Goal: Communication & Community: Ask a question

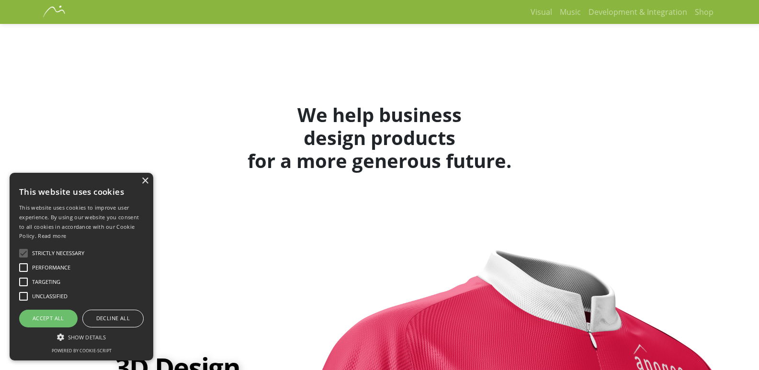
scroll to position [2115, 0]
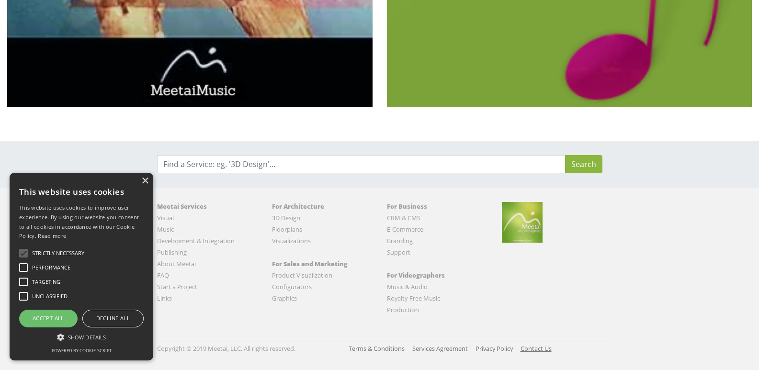
click at [530, 347] on link "Contact Us" at bounding box center [535, 348] width 31 height 9
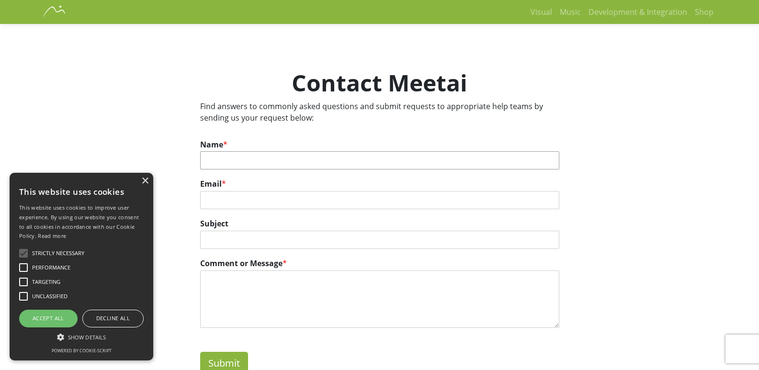
drag, startPoint x: 257, startPoint y: 158, endPoint x: 262, endPoint y: 158, distance: 5.8
click at [257, 158] on input "Name *" at bounding box center [379, 160] width 359 height 18
type input "Kathleen Curlee"
type input "Kathleencurlee@professionalcompanyprofiles.com"
paste textarea "Wikipedia is considered to be the World’s most significant tool for reference m…"
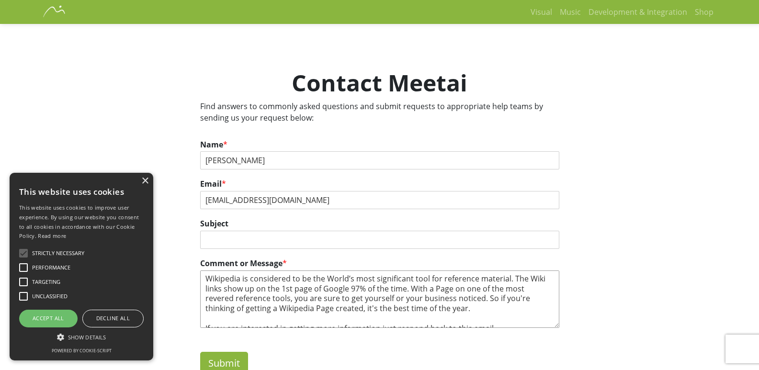
drag, startPoint x: 312, startPoint y: 308, endPoint x: 294, endPoint y: 308, distance: 17.7
click at [302, 315] on textarea "Wikipedia is considered to be the World’s most significant tool for reference m…" at bounding box center [379, 298] width 359 height 57
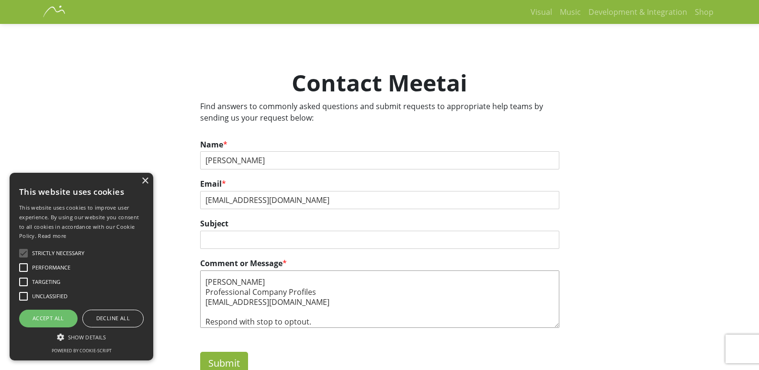
type textarea "Wikipedia is considered to be the World’s most significant tool for reference m…"
click at [263, 234] on input "Subject" at bounding box center [379, 240] width 359 height 18
paste input "Get A Wikipedia Page For Yourself Or For Your Company."
type input "Get A Wikipedia Page For Yourself Or For Your Company."
click at [253, 287] on textarea "Wikipedia is considered to be the World’s most significant tool for reference m…" at bounding box center [379, 298] width 359 height 57
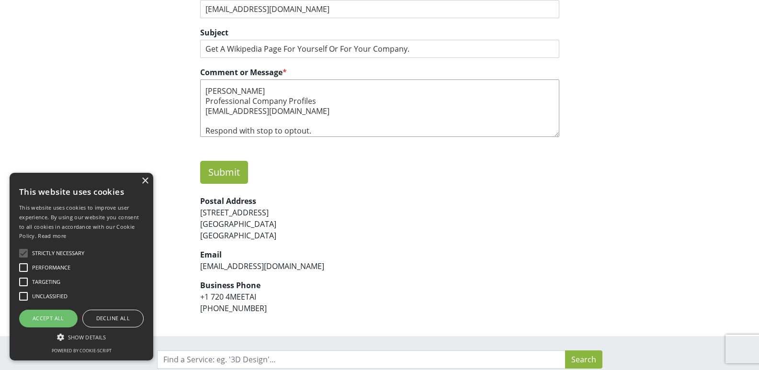
scroll to position [191, 0]
click at [209, 176] on button "Submit" at bounding box center [224, 171] width 48 height 23
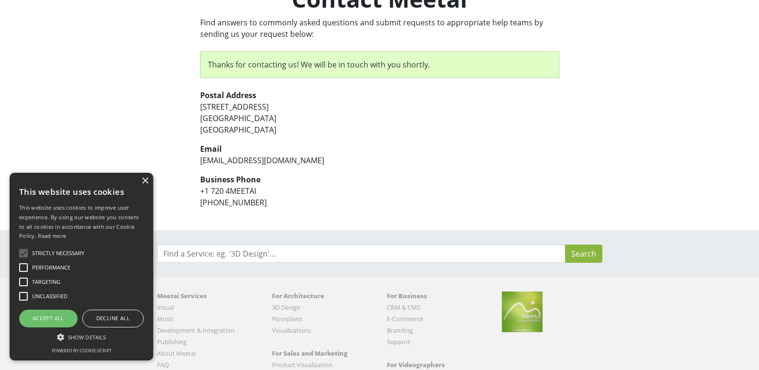
scroll to position [87, 0]
